Goal: Navigation & Orientation: Find specific page/section

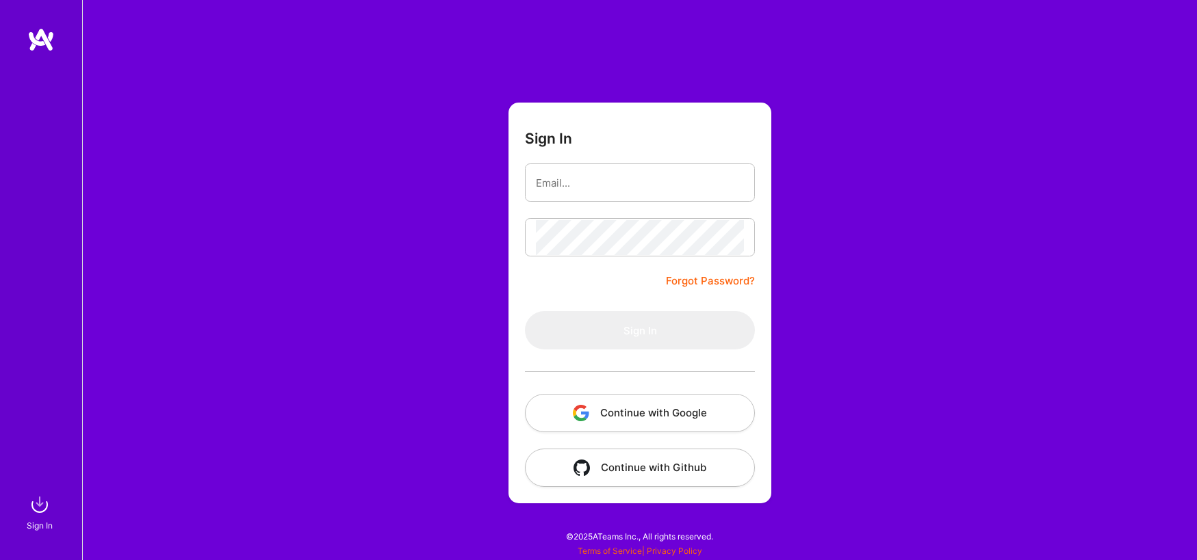
click at [712, 418] on button "Continue with Google" at bounding box center [640, 413] width 230 height 38
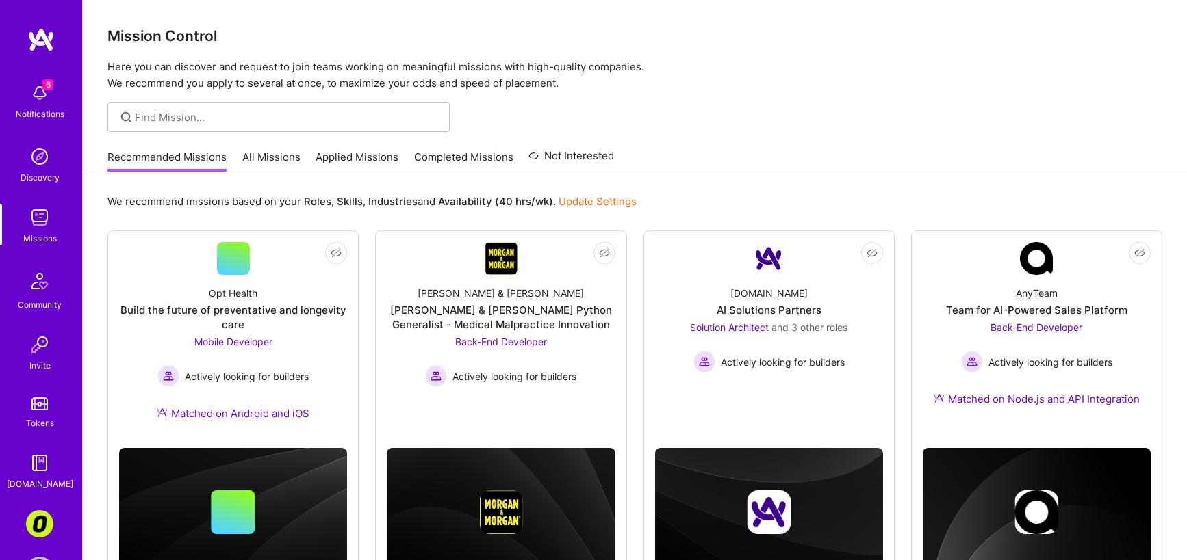
click at [287, 157] on link "All Missions" at bounding box center [271, 161] width 58 height 23
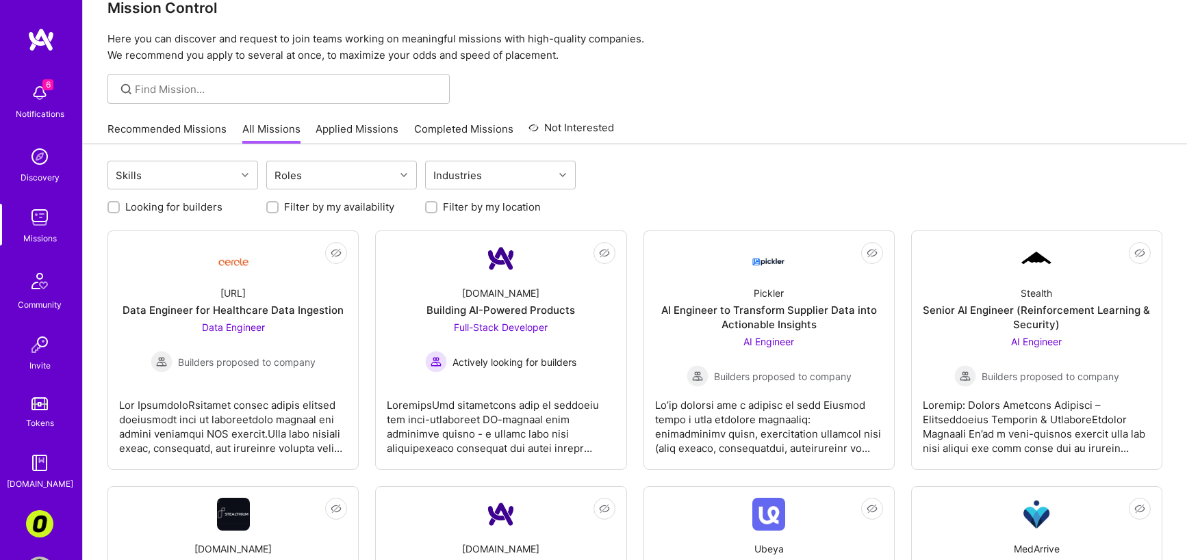
scroll to position [31, 0]
